Goal: Task Accomplishment & Management: Manage account settings

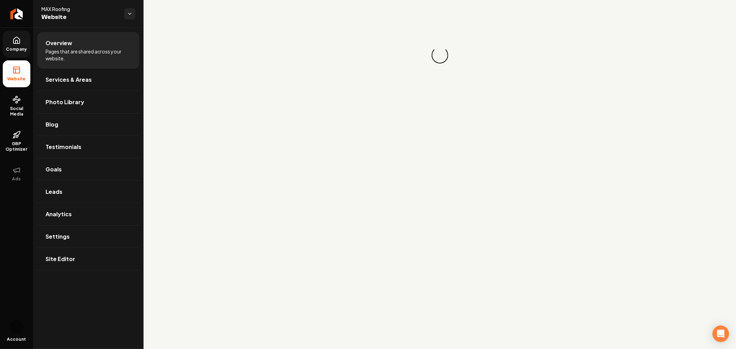
click at [11, 45] on link "Company" at bounding box center [17, 44] width 28 height 27
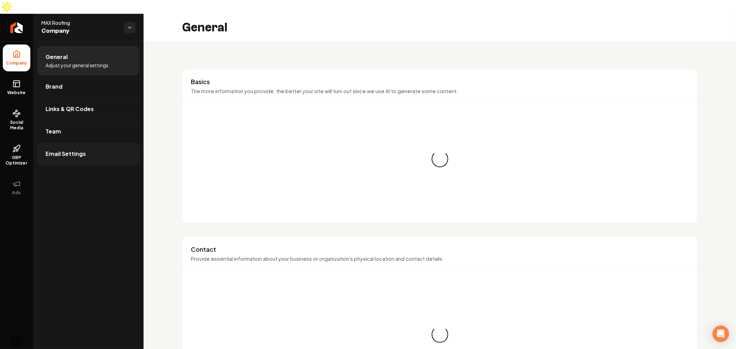
click at [55, 146] on link "Email Settings" at bounding box center [88, 154] width 102 height 22
click at [72, 62] on span "Adjust your general settings." at bounding box center [78, 65] width 64 height 7
click at [88, 46] on li "General Adjust your general settings." at bounding box center [88, 61] width 102 height 30
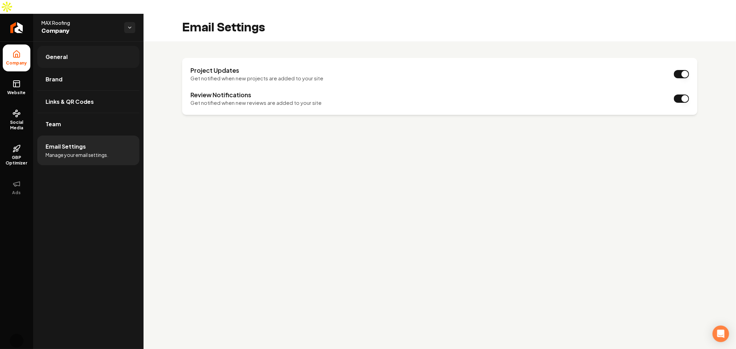
click at [71, 46] on link "General" at bounding box center [88, 57] width 102 height 22
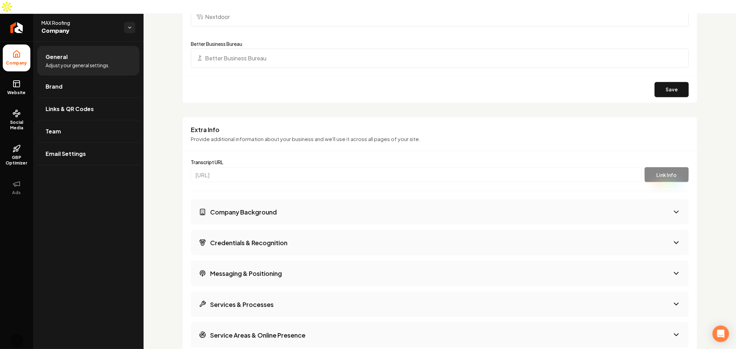
scroll to position [716, 0]
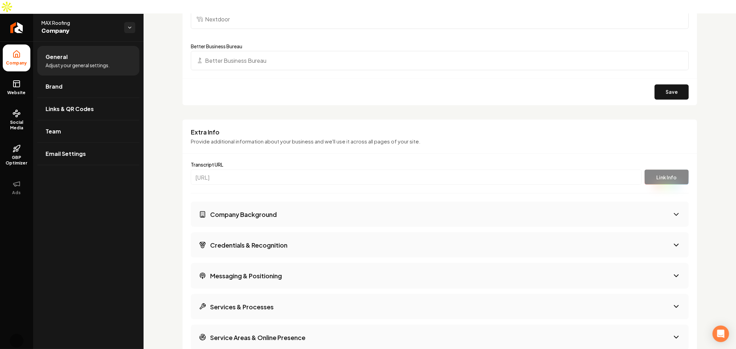
click at [208, 138] on p "Provide additional information about your business and we'll use it across all …" at bounding box center [440, 142] width 498 height 8
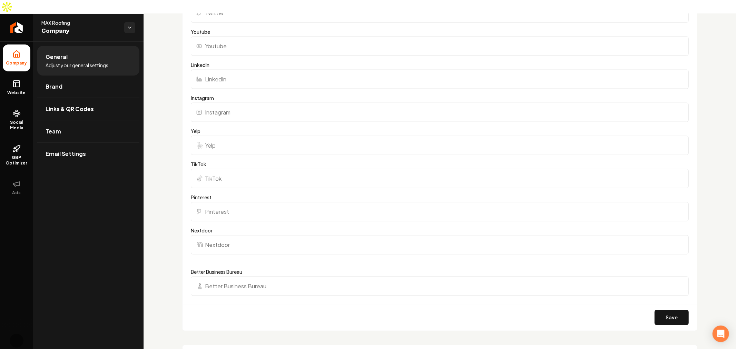
scroll to position [1010, 0]
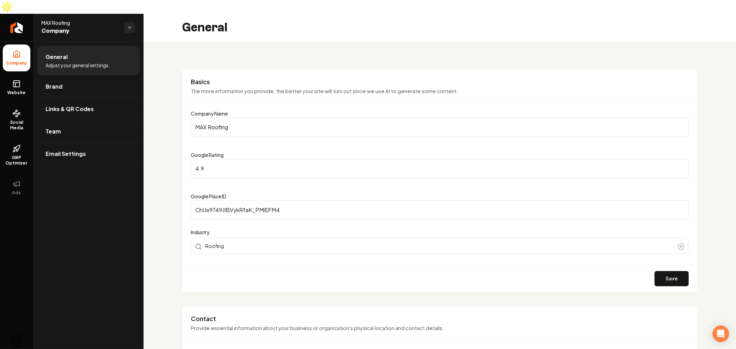
click at [56, 19] on span "MAX Roofing" at bounding box center [79, 22] width 77 height 7
copy span "MAX Roofing"
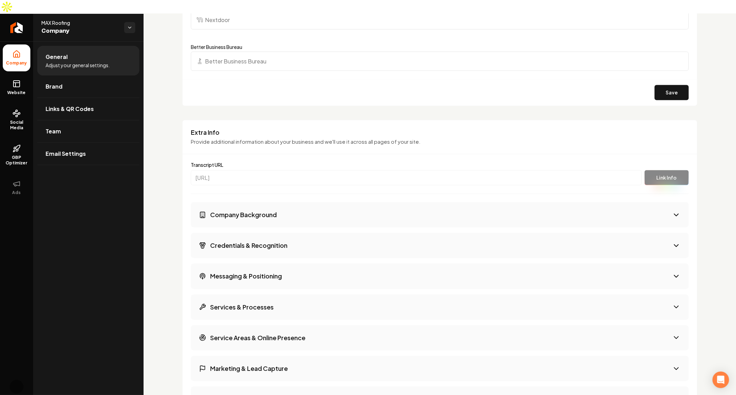
scroll to position [1010, 0]
